Goal: Information Seeking & Learning: Understand process/instructions

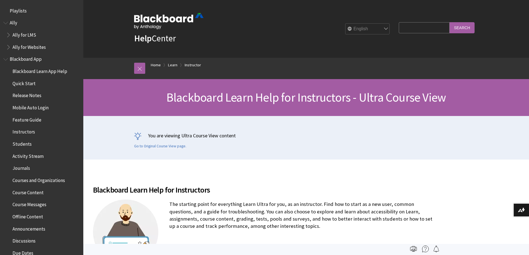
scroll to position [672, 0]
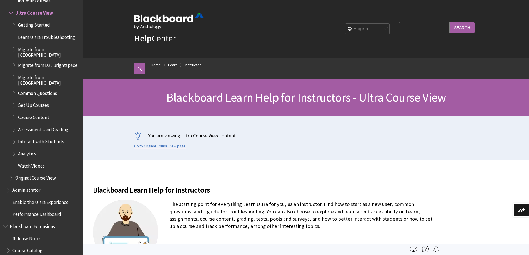
click at [401, 28] on input "Search Query" at bounding box center [424, 27] width 51 height 11
type input "can i give a student access to a quiz whose due date has passed"
click at [450, 22] on input "Search" at bounding box center [462, 27] width 25 height 11
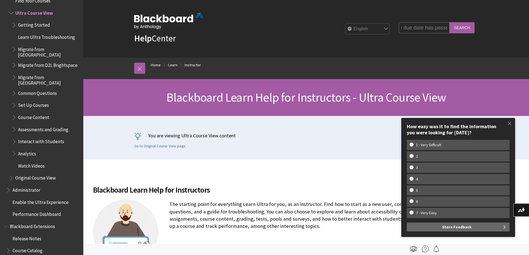
scroll to position [0, 0]
click at [465, 27] on input "Search" at bounding box center [462, 27] width 25 height 11
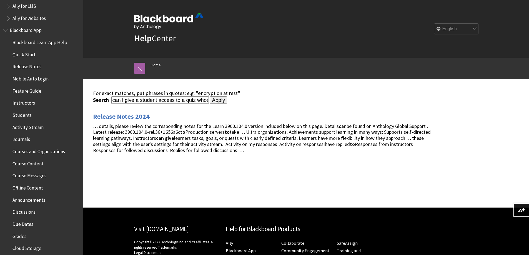
scroll to position [83, 0]
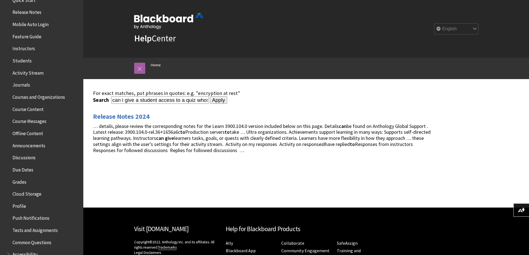
click at [26, 171] on span "Due Dates" at bounding box center [23, 169] width 21 height 8
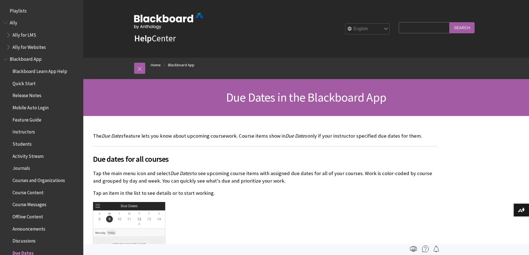
scroll to position [240, 0]
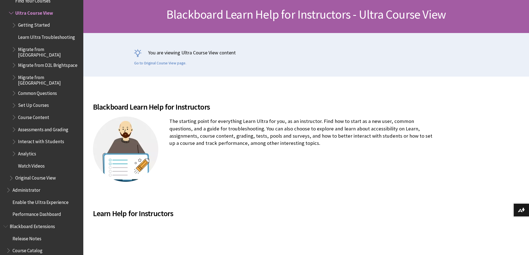
scroll to position [139, 0]
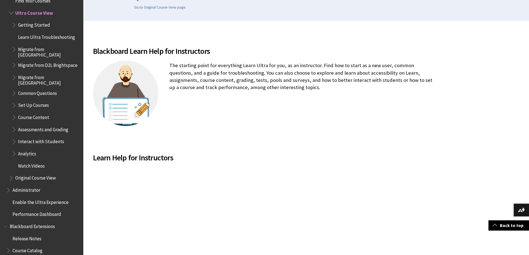
click at [54, 126] on span "Assessments and Grading" at bounding box center [43, 129] width 50 height 8
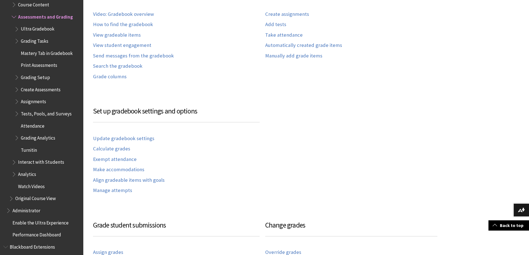
scroll to position [417, 0]
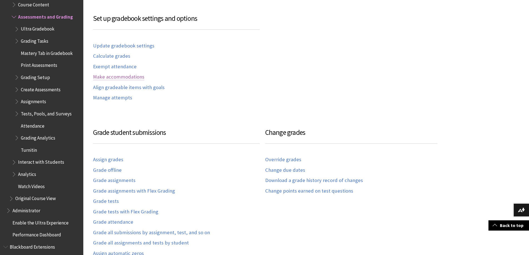
click at [125, 76] on link "Make accommodations" at bounding box center [118, 77] width 51 height 6
click at [292, 167] on link "Change due dates" at bounding box center [285, 170] width 40 height 6
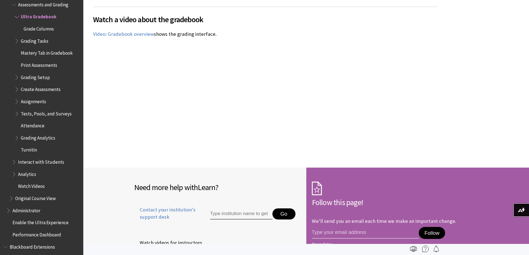
scroll to position [3168, 0]
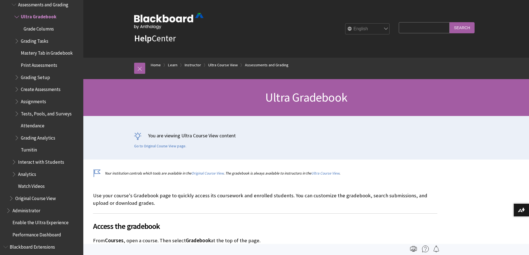
click at [411, 28] on input "Search Query" at bounding box center [424, 27] width 51 height 11
type input "due dates"
click at [457, 29] on input "Search" at bounding box center [462, 27] width 25 height 11
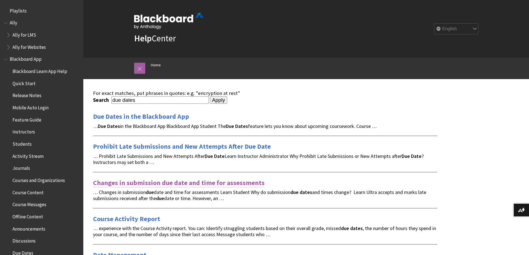
click at [161, 184] on link "Changes in submission due date and time for assessments" at bounding box center [179, 183] width 172 height 9
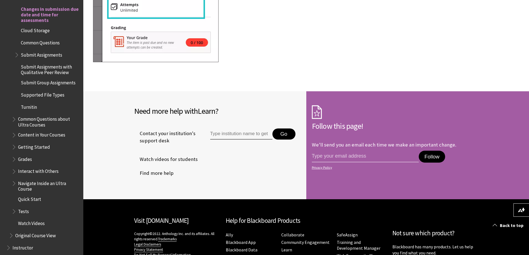
scroll to position [695, 0]
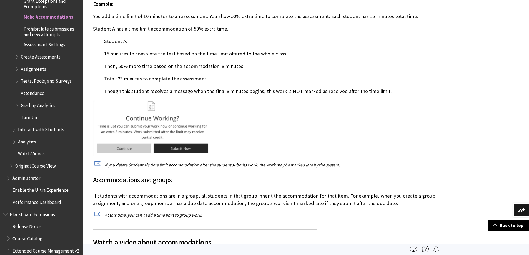
scroll to position [1306, 0]
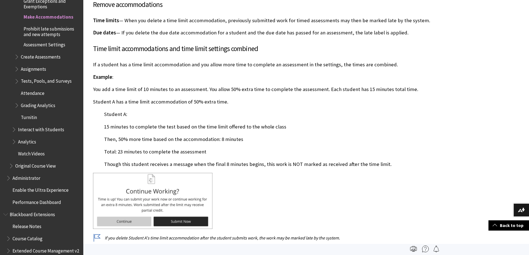
click at [51, 29] on span "Prohibit late submissions and new attempts" at bounding box center [52, 30] width 56 height 13
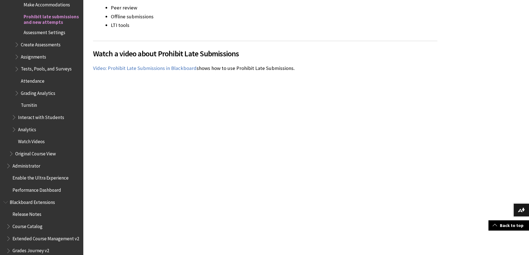
scroll to position [556, 0]
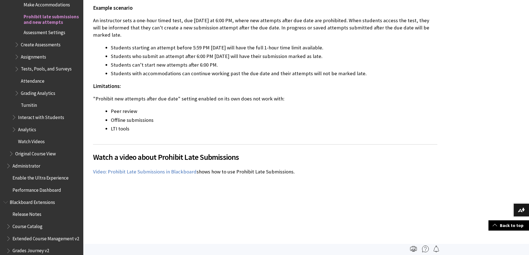
click at [46, 33] on span "Assessment Settings" at bounding box center [45, 32] width 42 height 8
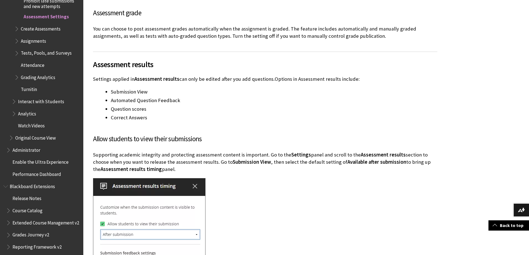
scroll to position [2418, 0]
